Goal: Information Seeking & Learning: Learn about a topic

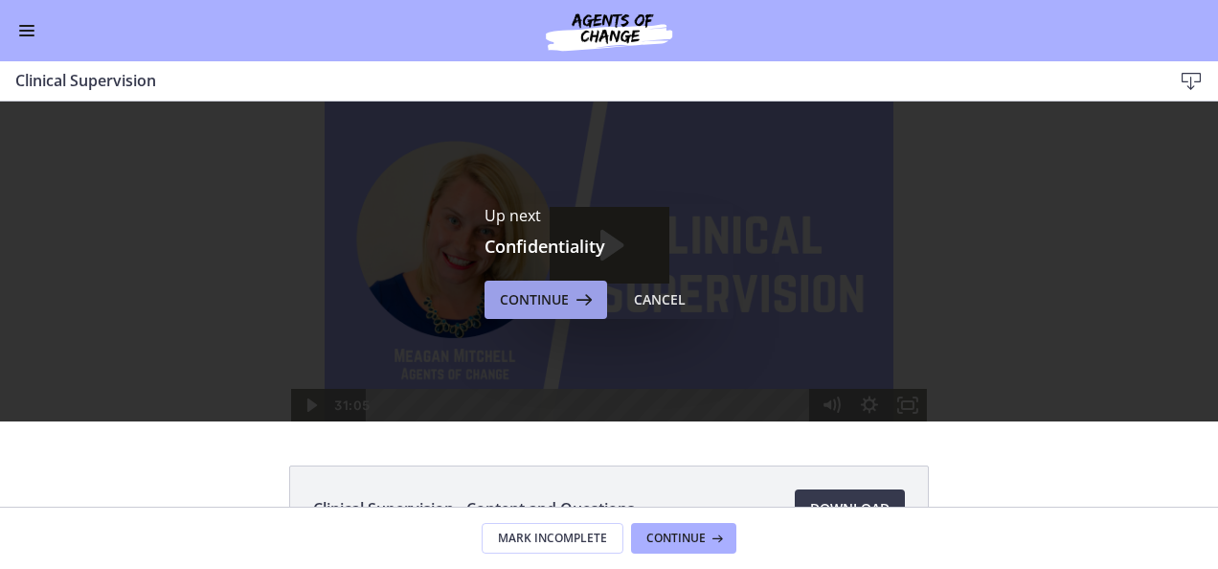
click at [526, 303] on span "Continue" at bounding box center [534, 299] width 69 height 23
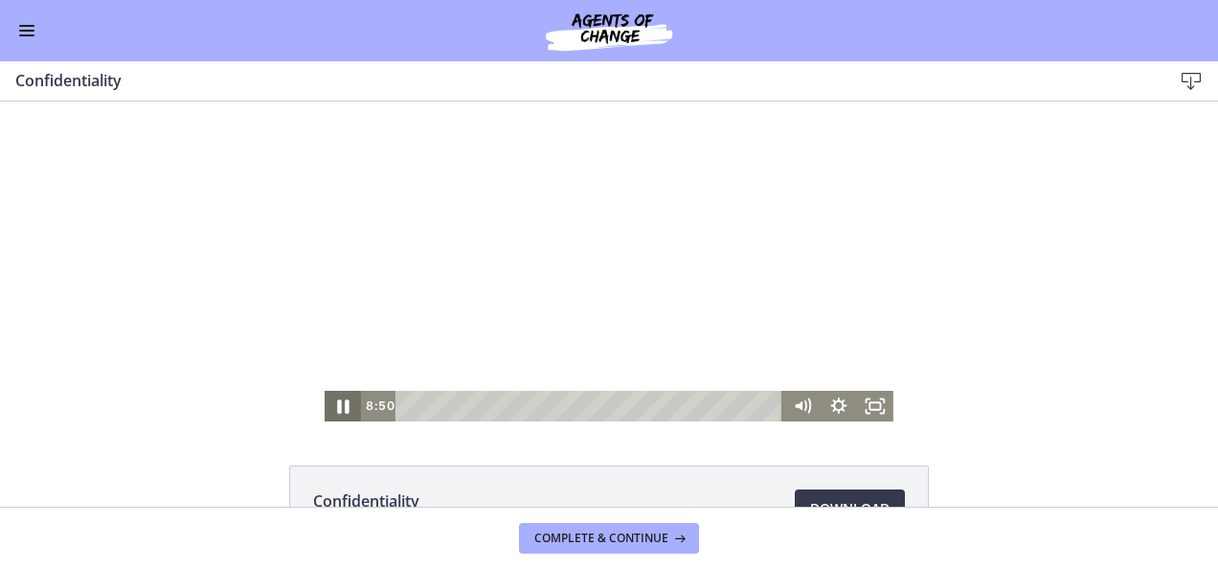
click at [339, 402] on icon "Pause" at bounding box center [342, 406] width 11 height 14
click at [339, 406] on icon "Play Video" at bounding box center [344, 405] width 11 height 15
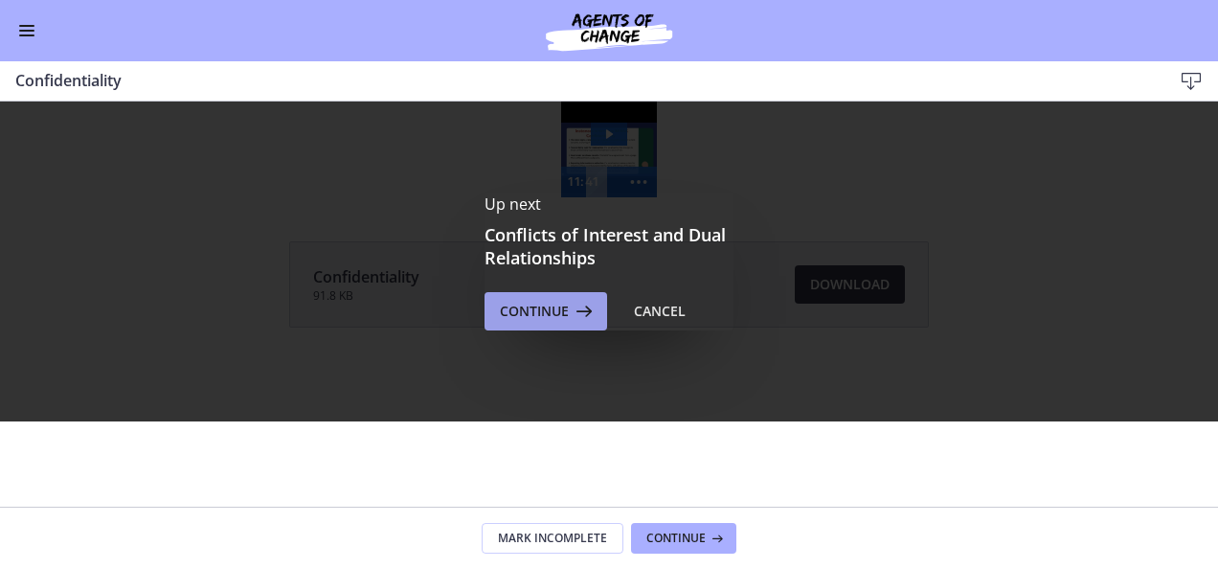
click at [533, 306] on span "Continue" at bounding box center [534, 311] width 69 height 23
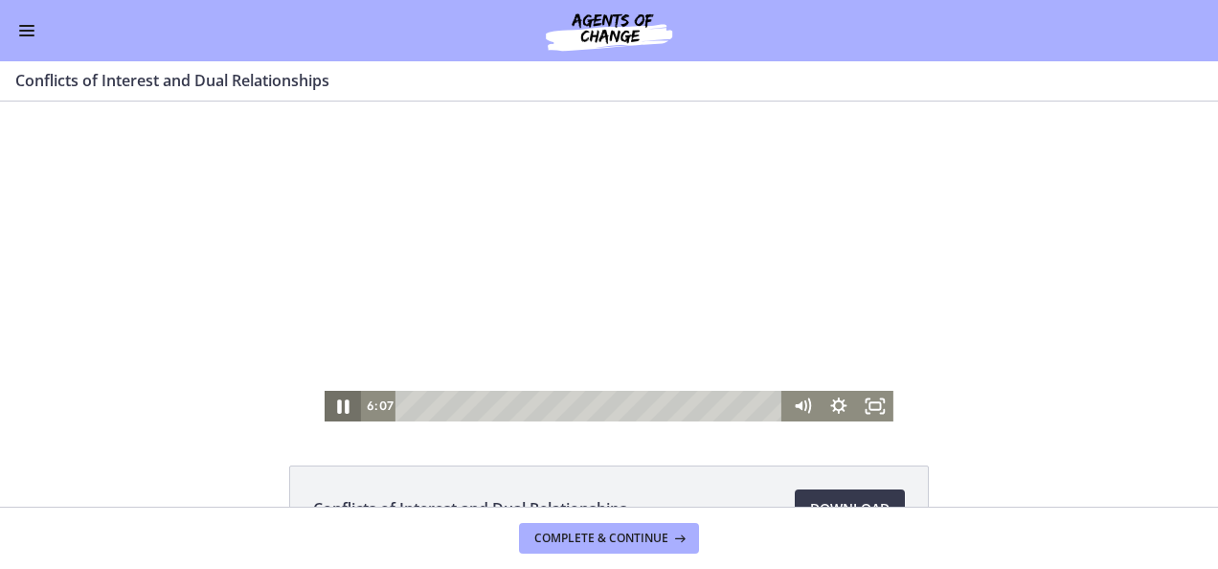
click at [337, 406] on icon "Pause" at bounding box center [342, 406] width 11 height 14
